Goal: Task Accomplishment & Management: Manage account settings

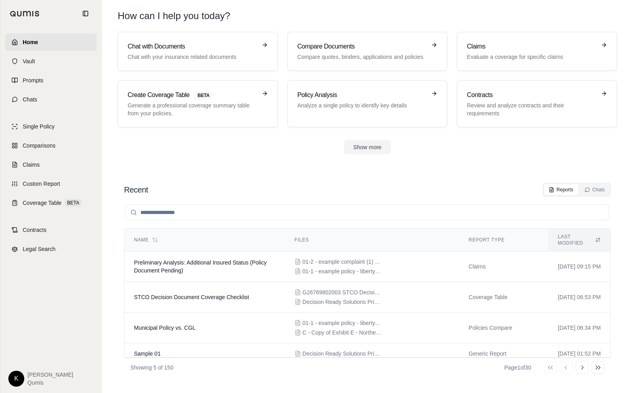
click at [16, 376] on html "Home Vault Prompts Chats Single Policy Comparisons Claims Custom Report Coverag…" at bounding box center [316, 196] width 633 height 393
click at [41, 323] on link "Site Admin Portal" at bounding box center [35, 318] width 66 height 13
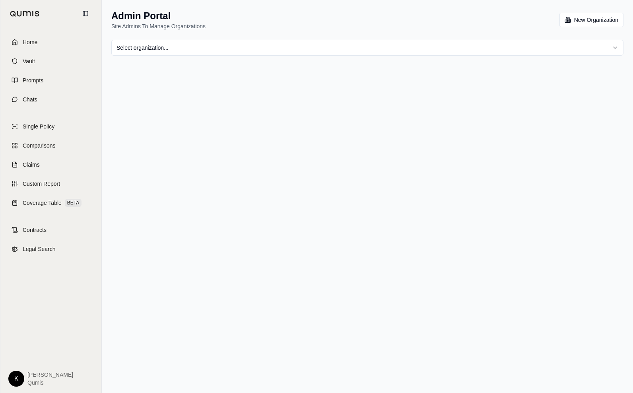
click at [226, 41] on html "Home Vault Prompts Chats Single Policy Comparisons Claims Custom Report Coverag…" at bounding box center [316, 196] width 633 height 393
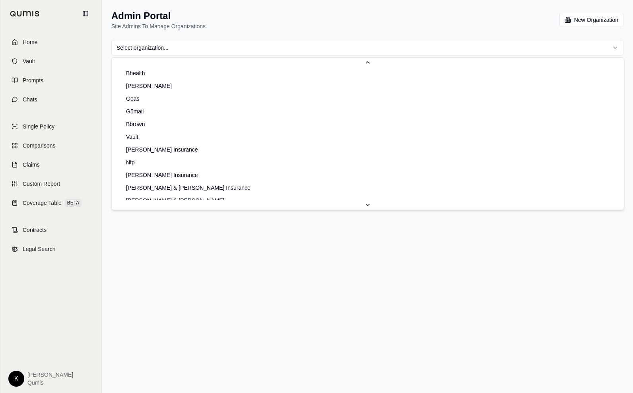
scroll to position [560, 0]
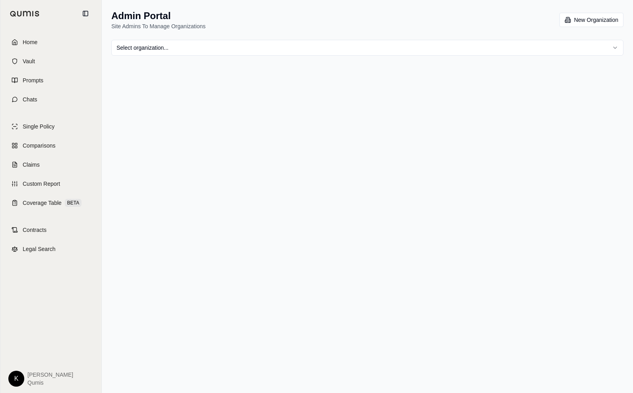
click at [195, 54] on html "Home Vault Prompts Chats Single Policy Comparisons Claims Custom Report Coverag…" at bounding box center [316, 196] width 633 height 393
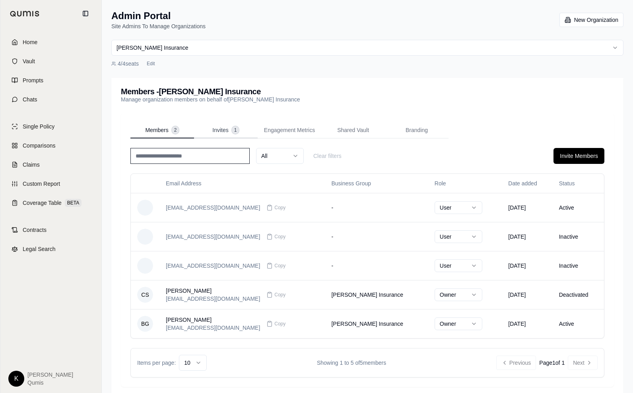
click at [218, 133] on span "Invites" at bounding box center [220, 130] width 16 height 8
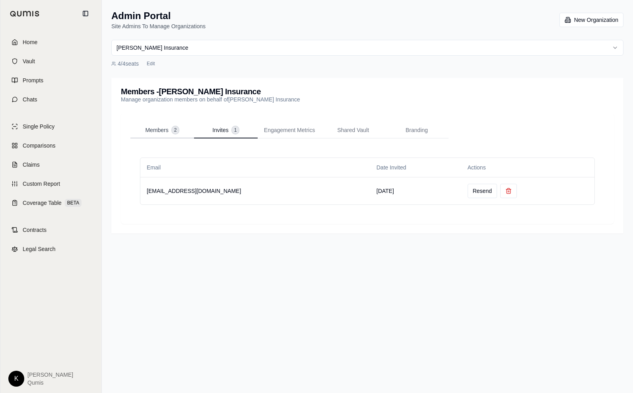
click at [161, 130] on span "Members" at bounding box center [156, 130] width 23 height 8
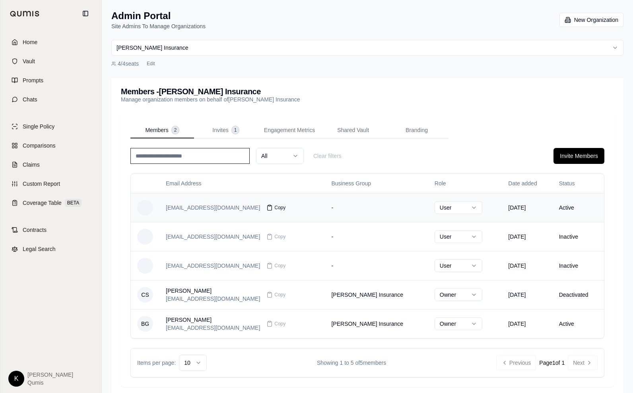
click at [266, 208] on icon at bounding box center [269, 207] width 6 height 6
